Goal: Task Accomplishment & Management: Use online tool/utility

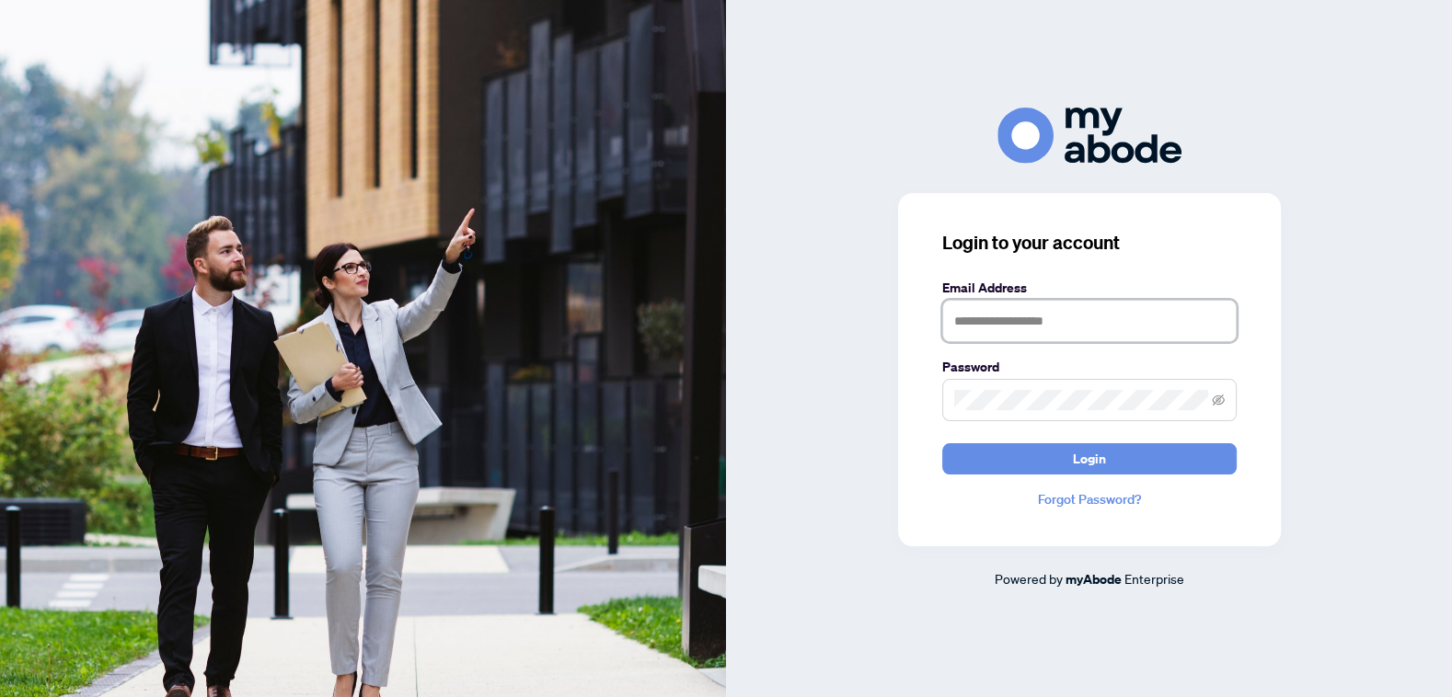
click at [1089, 323] on input "text" at bounding box center [1089, 321] width 294 height 42
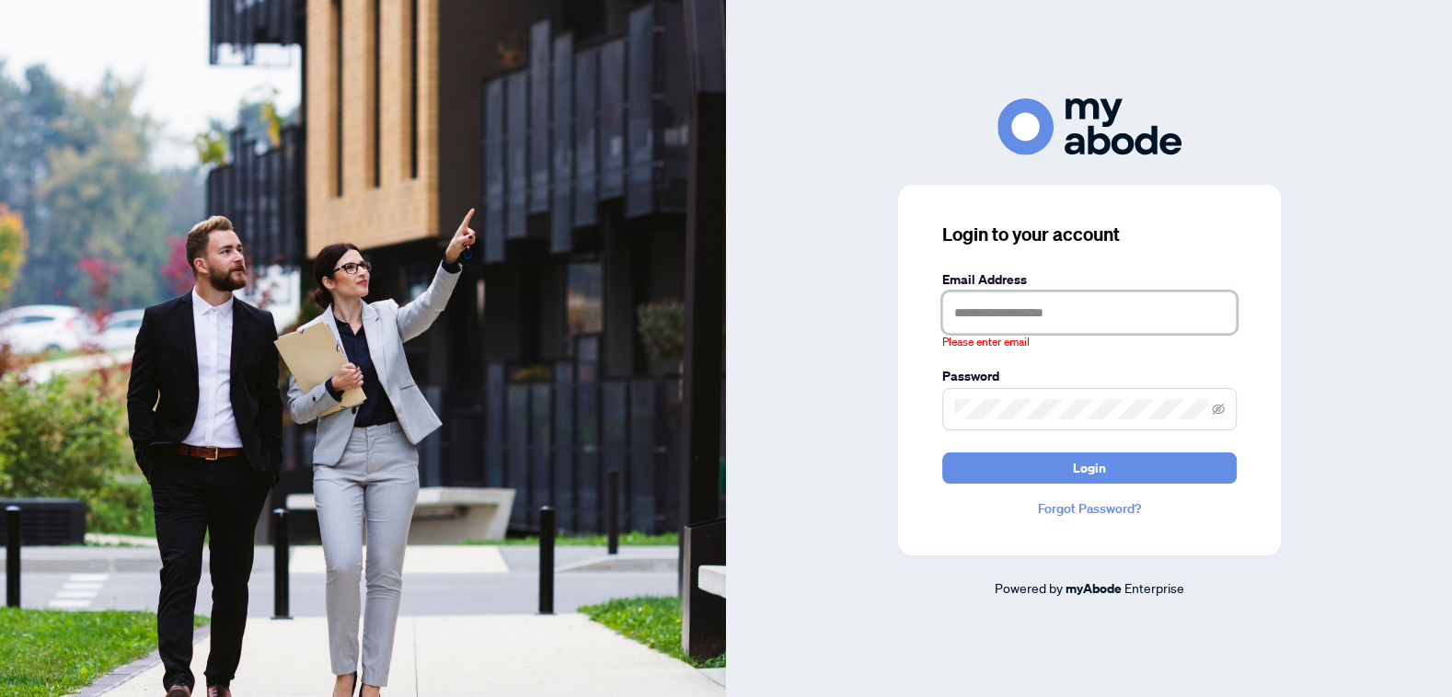
type input "**********"
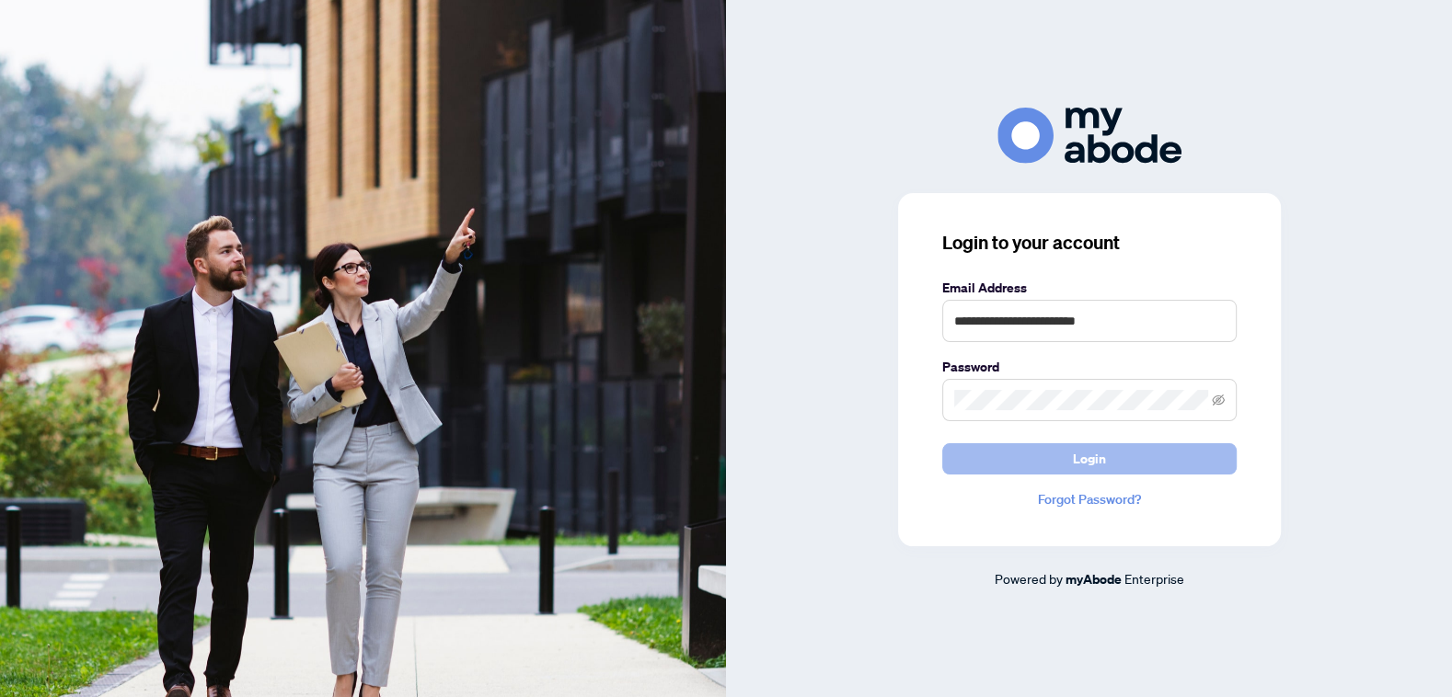
click at [1123, 453] on button "Login" at bounding box center [1089, 459] width 294 height 31
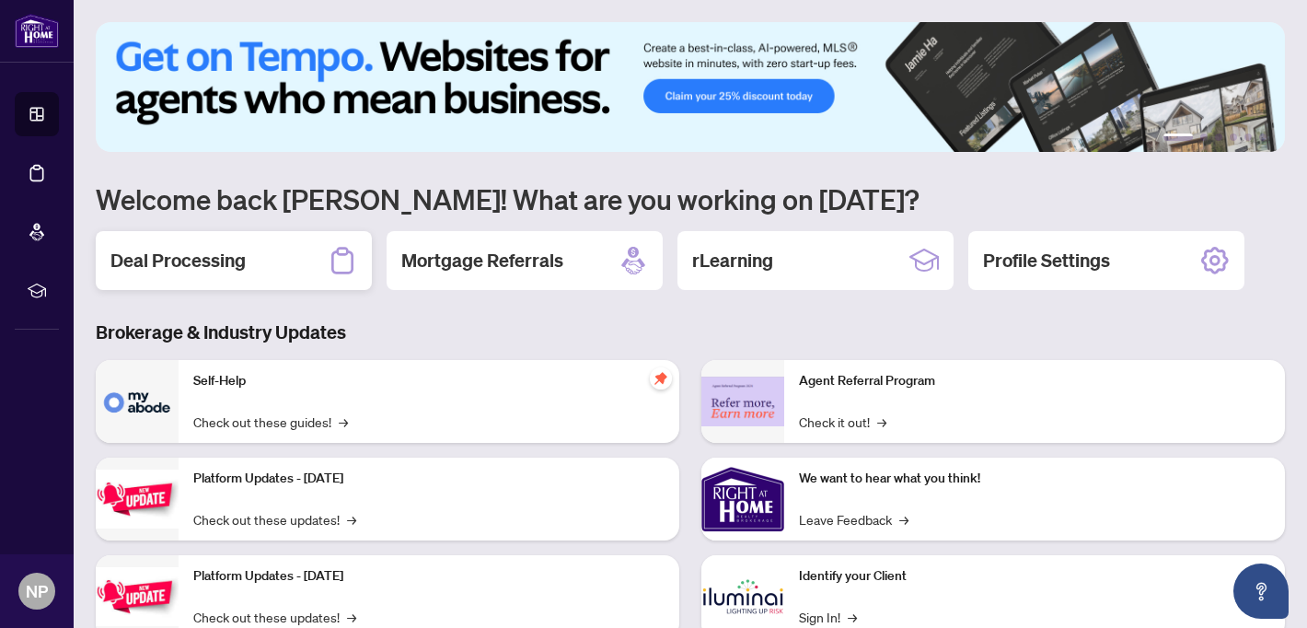
click at [215, 259] on h2 "Deal Processing" at bounding box center [177, 261] width 135 height 26
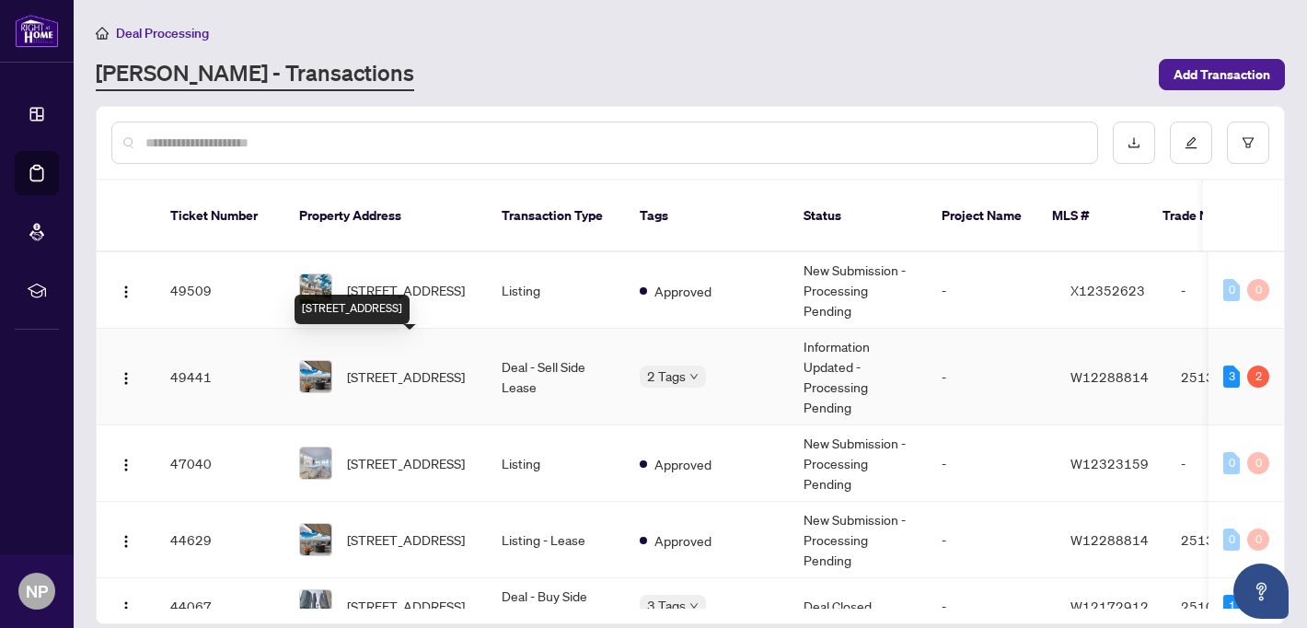
click at [411, 366] on span "[STREET_ADDRESS]" at bounding box center [406, 376] width 118 height 20
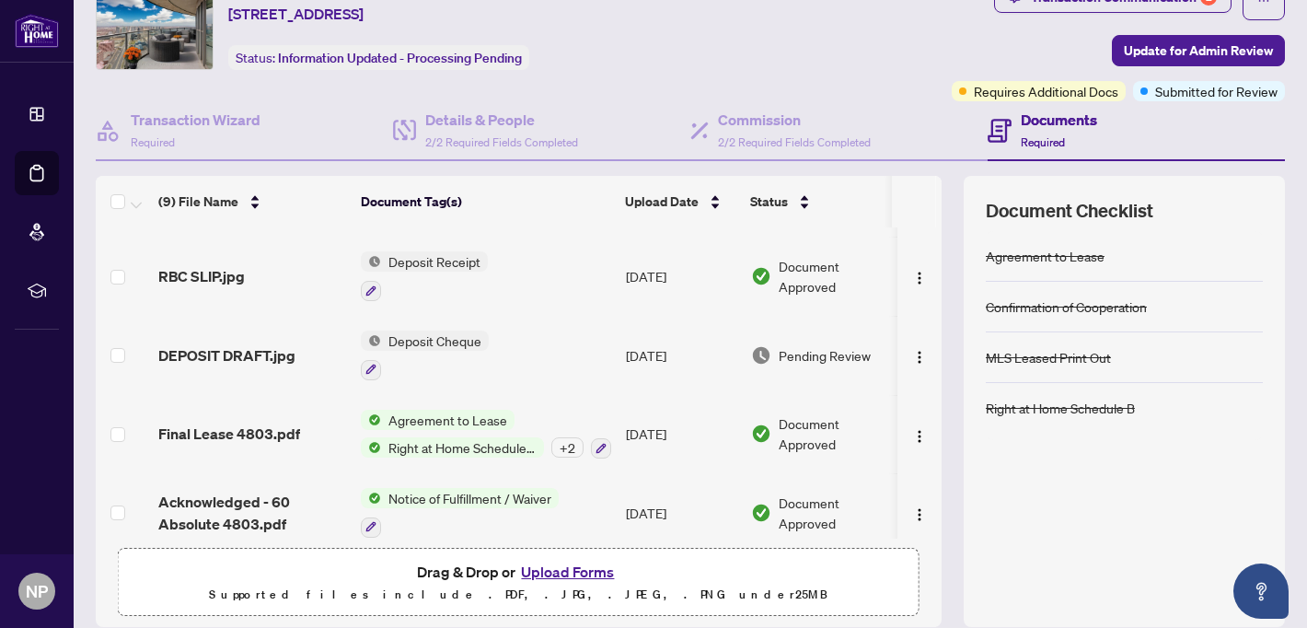
scroll to position [385, 0]
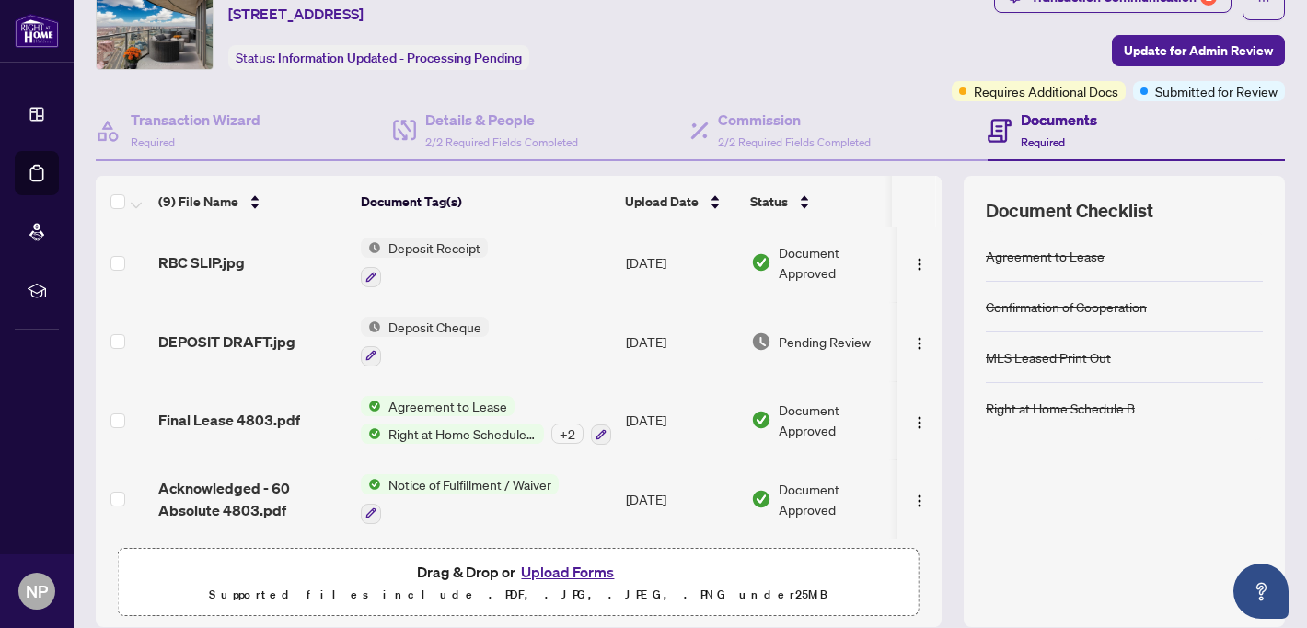
click at [260, 409] on span "Final Lease 4803.pdf" at bounding box center [229, 420] width 142 height 22
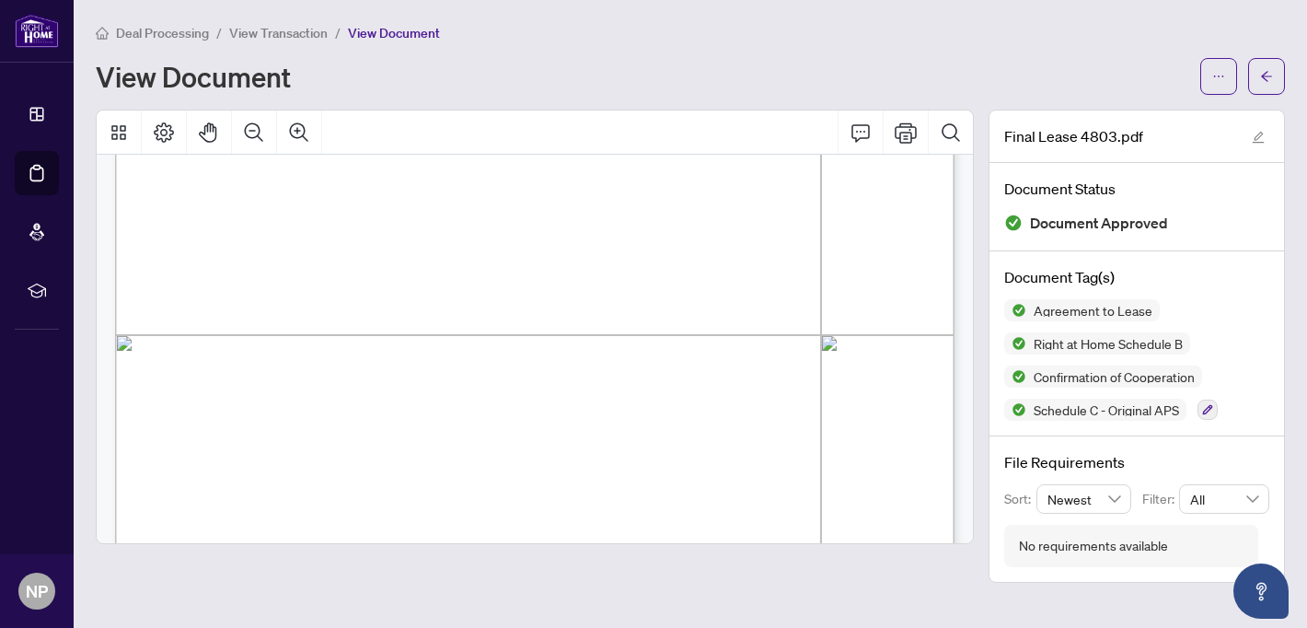
scroll to position [6134, 0]
